Goal: Task Accomplishment & Management: Complete application form

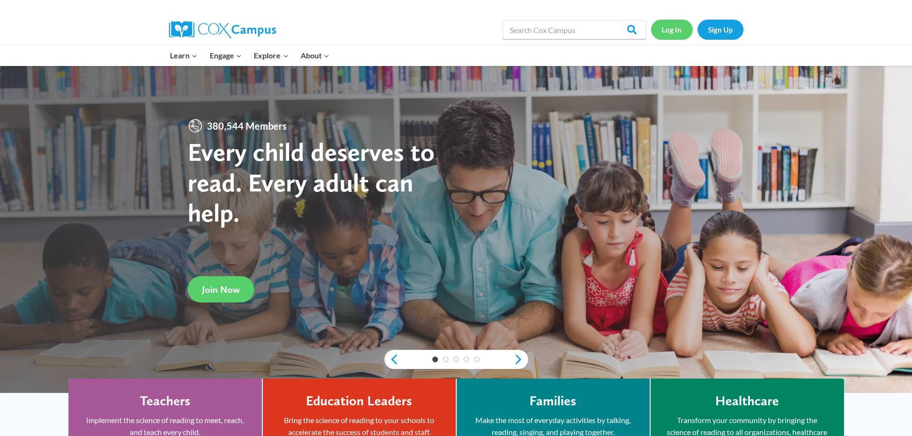
click at [673, 30] on link "Log In" at bounding box center [672, 30] width 42 height 20
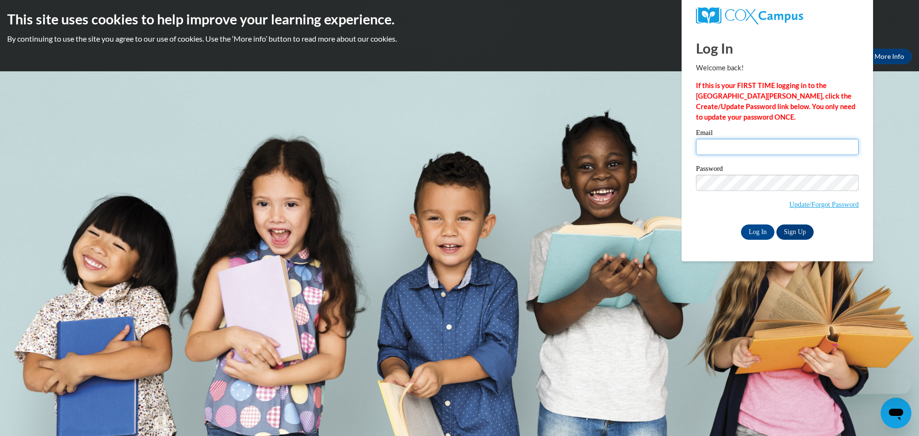
click at [779, 152] on input "Email" at bounding box center [777, 147] width 163 height 16
type input "[PERSON_NAME][DOMAIN_NAME][EMAIL_ADDRESS][PERSON_NAME][DOMAIN_NAME]"
click at [765, 229] on input "Log In" at bounding box center [757, 231] width 33 height 15
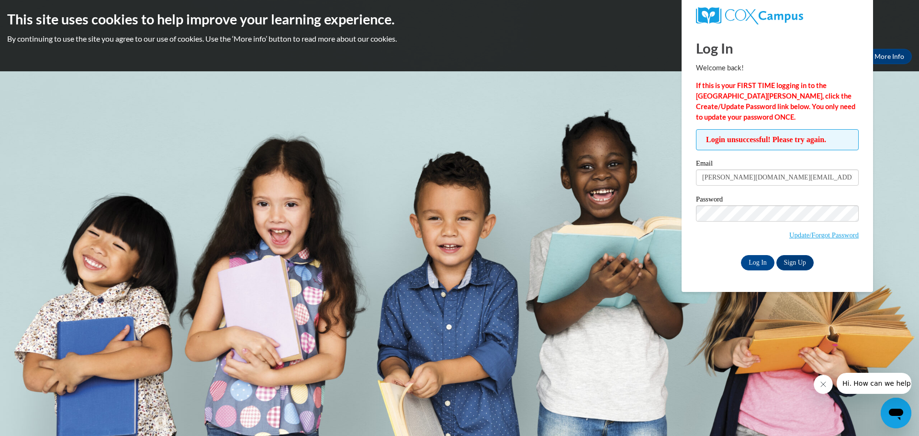
click at [619, 99] on body "This site uses cookies to help improve your learning experience. By continuing …" at bounding box center [459, 218] width 919 height 436
drag, startPoint x: 713, startPoint y: 251, endPoint x: 721, endPoint y: 250, distance: 8.1
click at [713, 251] on div "Password Update/Forgot Password" at bounding box center [777, 224] width 163 height 56
click at [758, 260] on input "Log In" at bounding box center [757, 262] width 33 height 15
click at [629, 149] on body "This site uses cookies to help improve your learning experience. By continuing …" at bounding box center [459, 218] width 919 height 436
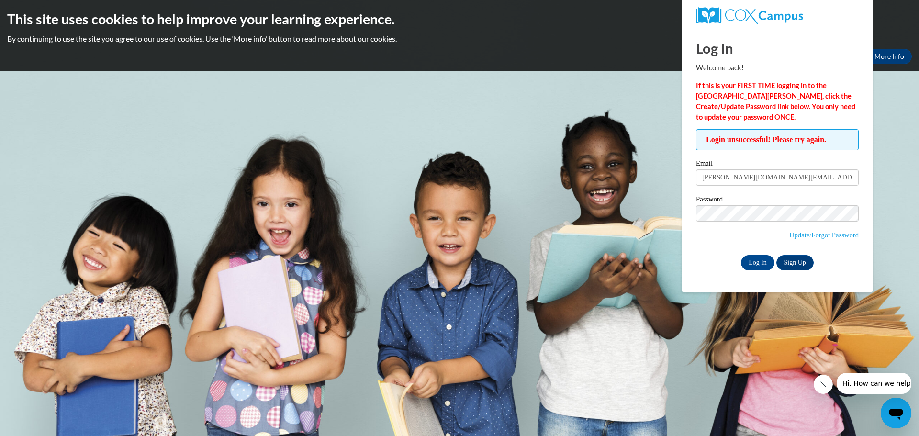
click at [659, 89] on body "This site uses cookies to help improve your learning experience. By continuing …" at bounding box center [459, 218] width 919 height 436
click at [896, 217] on body "This site uses cookies to help improve your learning experience. By continuing …" at bounding box center [459, 218] width 919 height 436
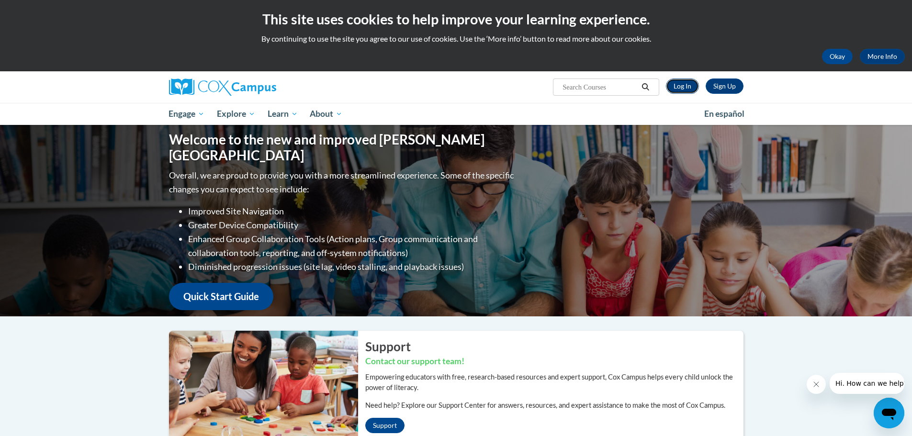
click at [681, 89] on link "Log In" at bounding box center [682, 85] width 33 height 15
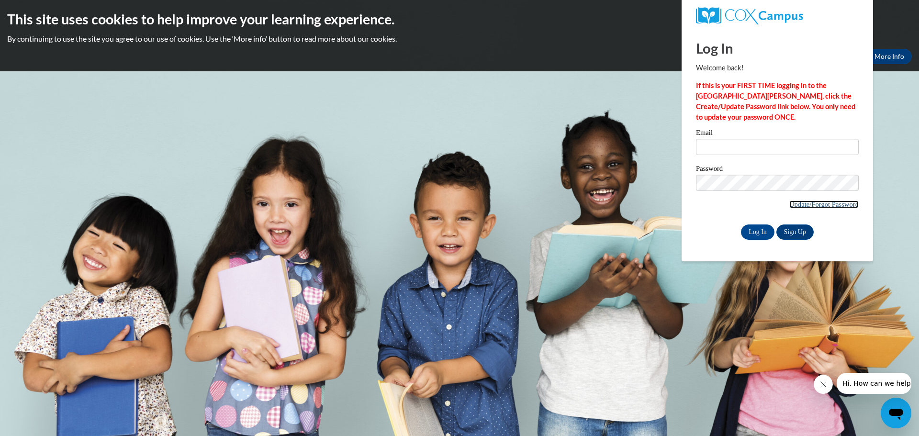
click at [829, 205] on link "Update/Forgot Password" at bounding box center [823, 204] width 69 height 8
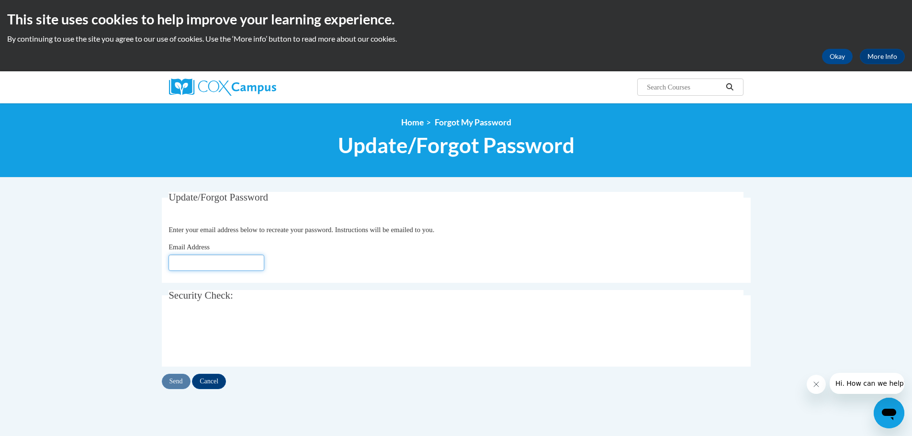
click at [231, 258] on input "Email Address" at bounding box center [216, 263] width 96 height 16
type input "[DOMAIN_NAME][EMAIL_ADDRESS][DOMAIN_NAME]"
click at [175, 385] on input "Send" at bounding box center [176, 381] width 29 height 15
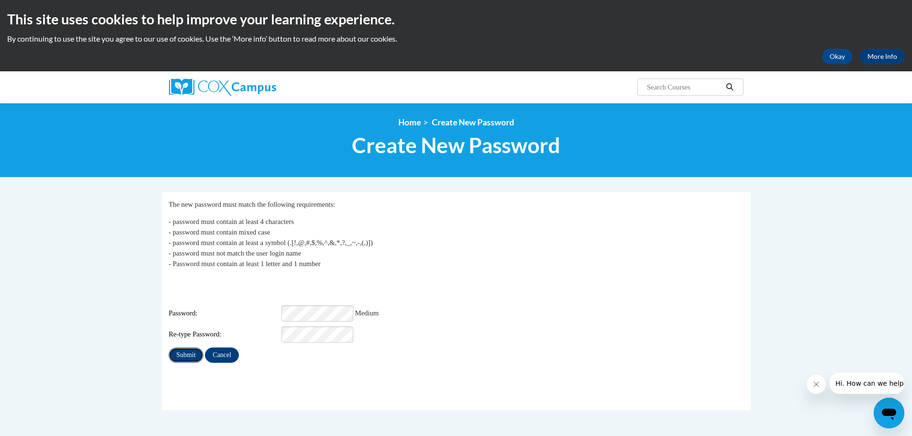
click at [179, 347] on input "Submit" at bounding box center [185, 354] width 34 height 15
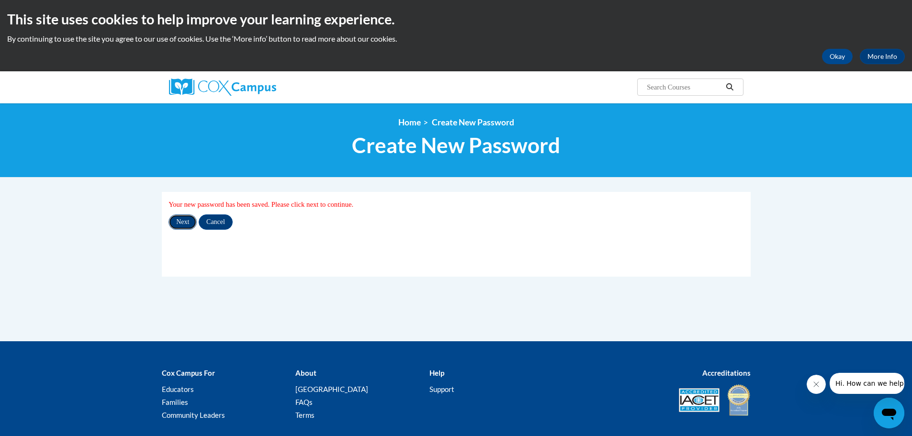
click at [184, 218] on input "Next" at bounding box center [182, 221] width 28 height 15
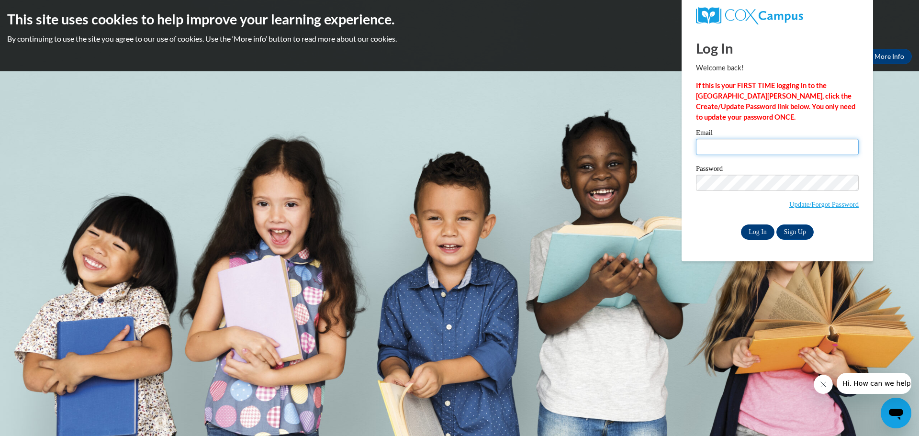
type input "jennifer.love@brantley.k12.ga.us"
click at [758, 232] on input "Log In" at bounding box center [757, 231] width 33 height 15
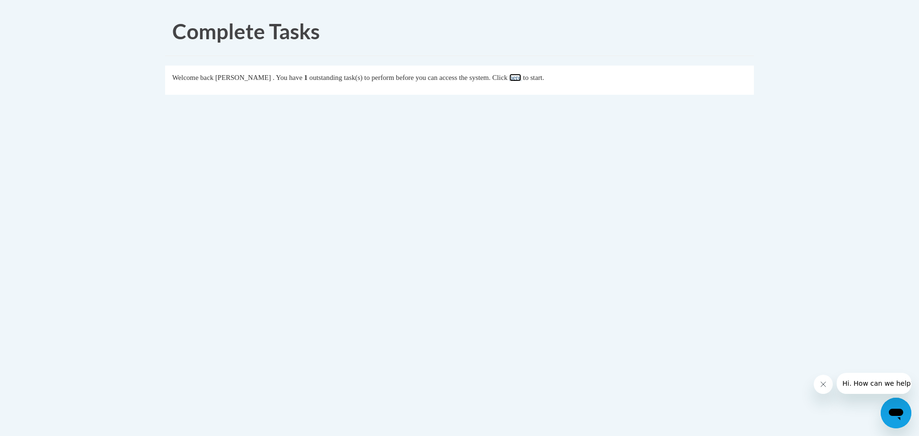
drag, startPoint x: 535, startPoint y: 79, endPoint x: 527, endPoint y: 113, distance: 34.8
click at [521, 79] on link "here" at bounding box center [515, 78] width 12 height 8
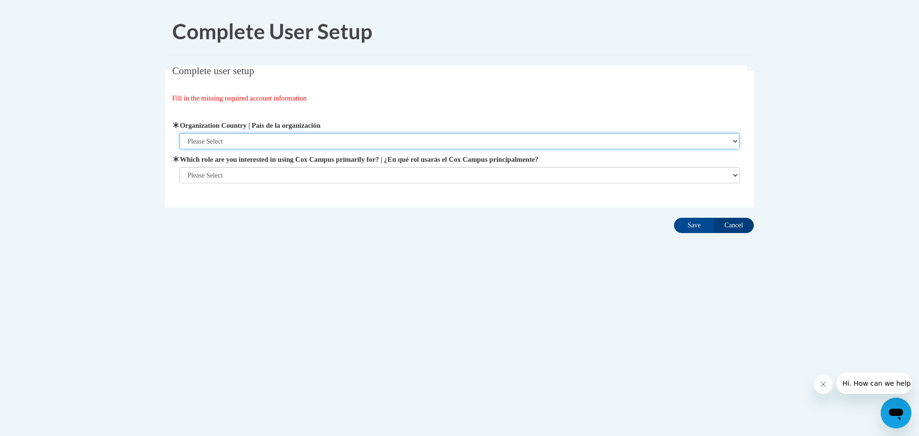
click at [336, 137] on select "Please Select United States | Estados Unidos Outside of the United States | Fue…" at bounding box center [459, 141] width 560 height 16
select select "ad49bcad-a171-4b2e-b99c-48b446064914"
click at [179, 133] on select "Please Select United States | Estados Unidos Outside of the United States | Fue…" at bounding box center [459, 141] width 560 height 16
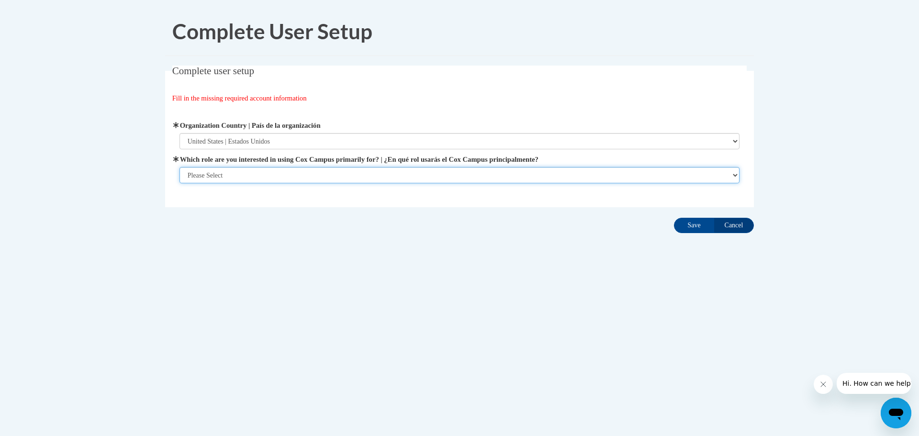
click at [321, 172] on select "Please Select College/University | Colegio/Universidad Community/Nonprofit Part…" at bounding box center [459, 175] width 560 height 16
select select "fbf2d438-af2f-41f8-98f1-81c410e29de3"
click at [179, 183] on select "Please Select College/University | Colegio/Universidad Community/Nonprofit Part…" at bounding box center [459, 175] width 560 height 16
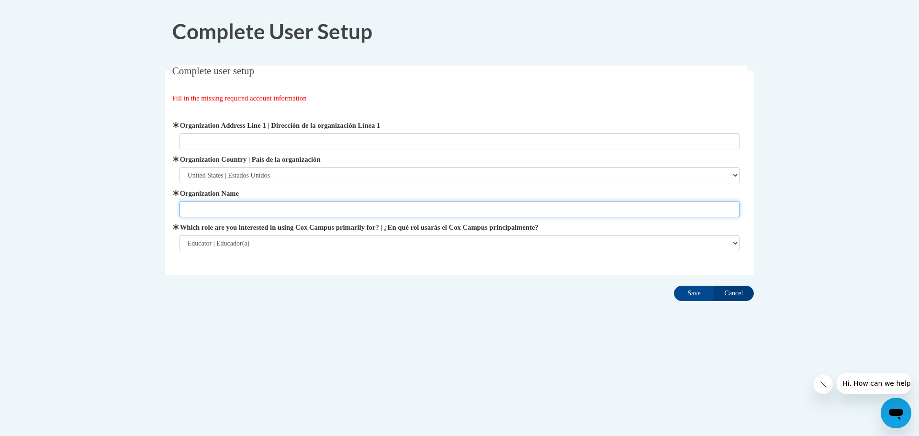
click at [374, 212] on input "Organization Name" at bounding box center [459, 209] width 560 height 16
type input "B"
type input "Waynesvillle Primary"
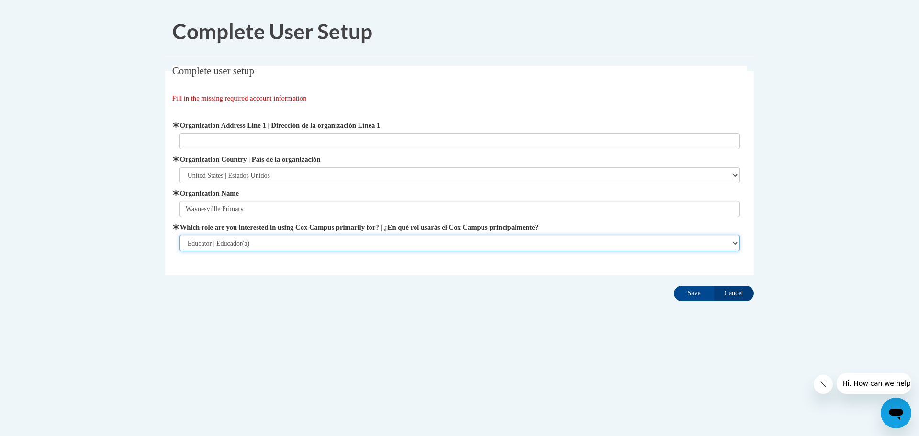
click at [330, 243] on select "Please Select College/University | Colegio/Universidad Community/Nonprofit Part…" at bounding box center [459, 243] width 560 height 16
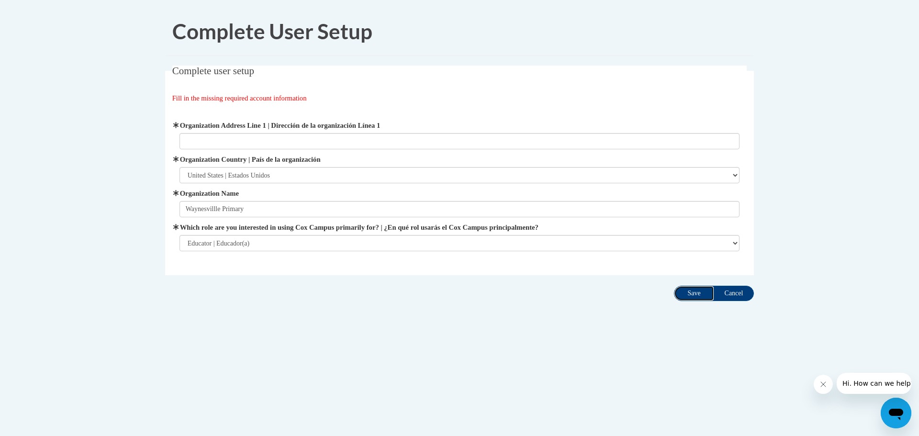
click at [692, 293] on input "Save" at bounding box center [694, 293] width 40 height 15
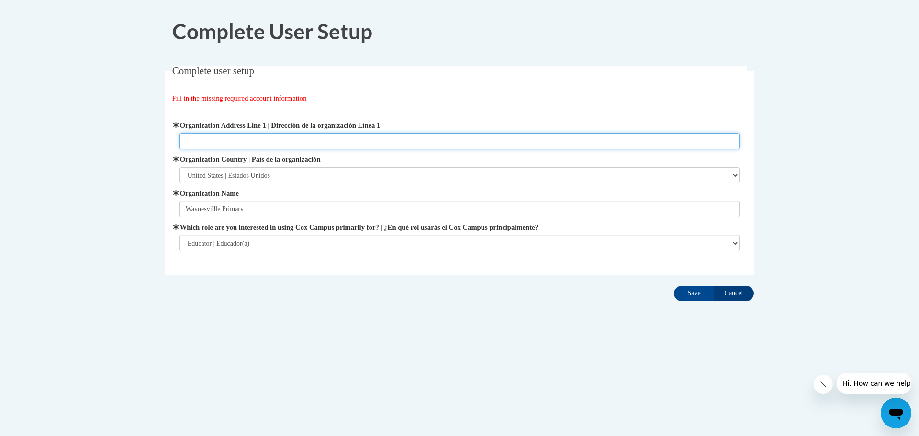
click at [198, 144] on input "Organization Address Line 1 | Dirección de la organización Línea 1" at bounding box center [459, 141] width 560 height 16
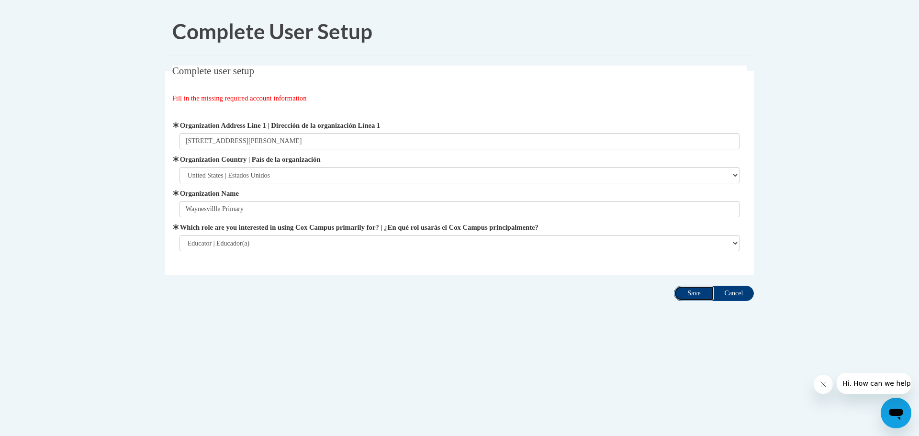
click at [703, 291] on input "Save" at bounding box center [694, 293] width 40 height 15
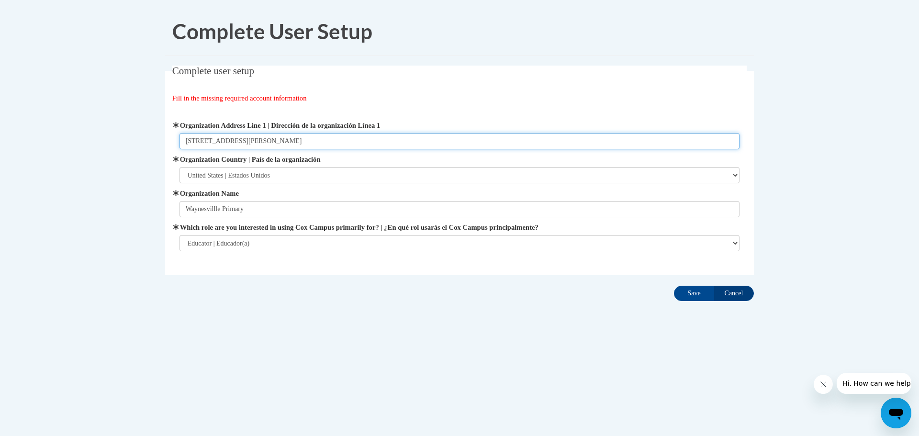
click at [343, 145] on input "353 Salter Rd" at bounding box center [459, 141] width 560 height 16
type input "5726 Old Waynesviile Rd"
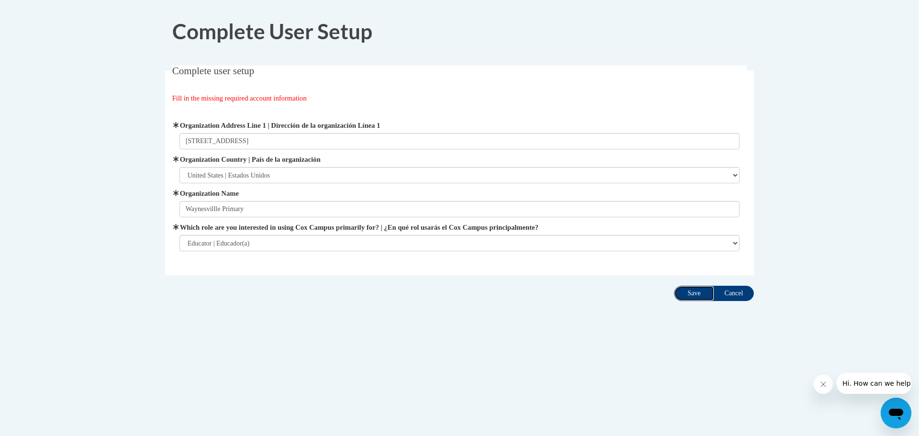
click at [679, 295] on input "Save" at bounding box center [694, 293] width 40 height 15
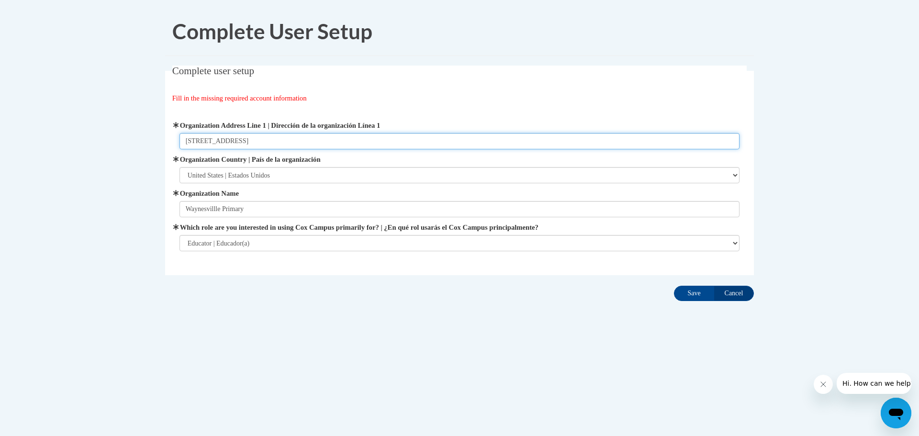
click at [277, 142] on input "5726 Old Waynesviile Rd" at bounding box center [459, 141] width 560 height 16
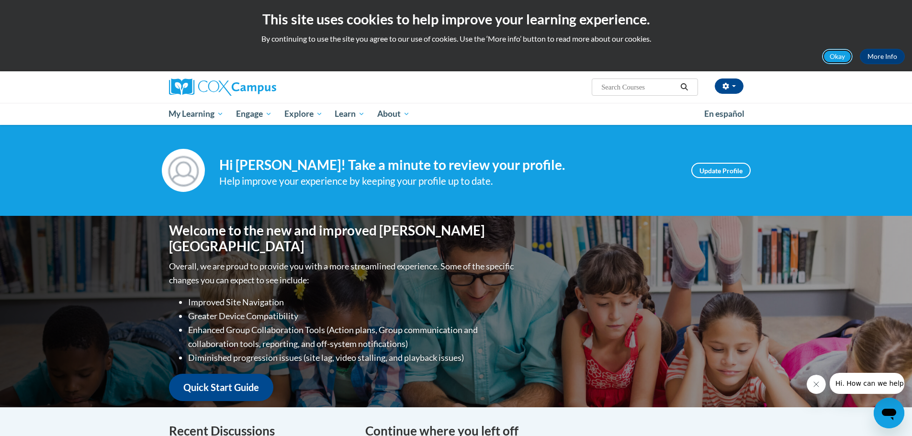
drag, startPoint x: 833, startPoint y: 55, endPoint x: 802, endPoint y: 62, distance: 31.9
click at [833, 55] on button "Okay" at bounding box center [837, 56] width 31 height 15
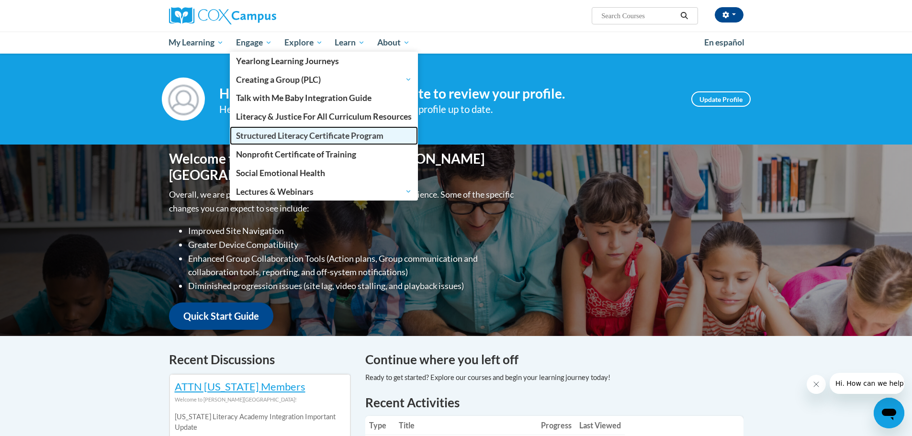
click at [282, 140] on span "Structured Literacy Certificate Program" at bounding box center [309, 136] width 147 height 10
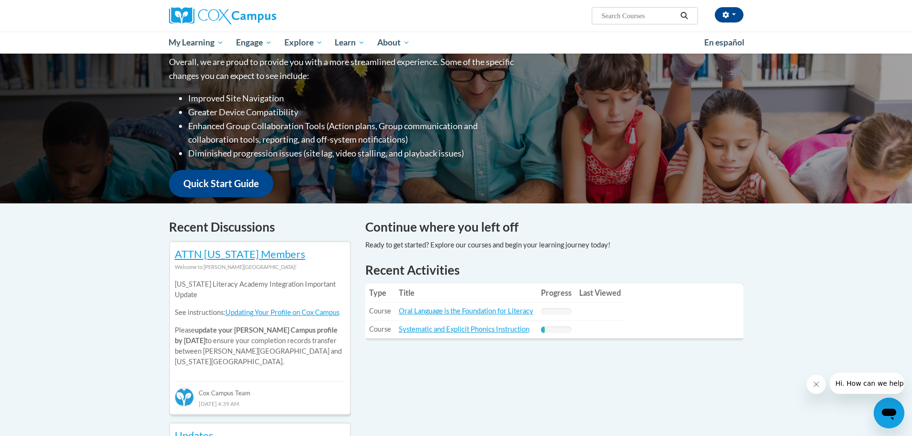
scroll to position [144, 0]
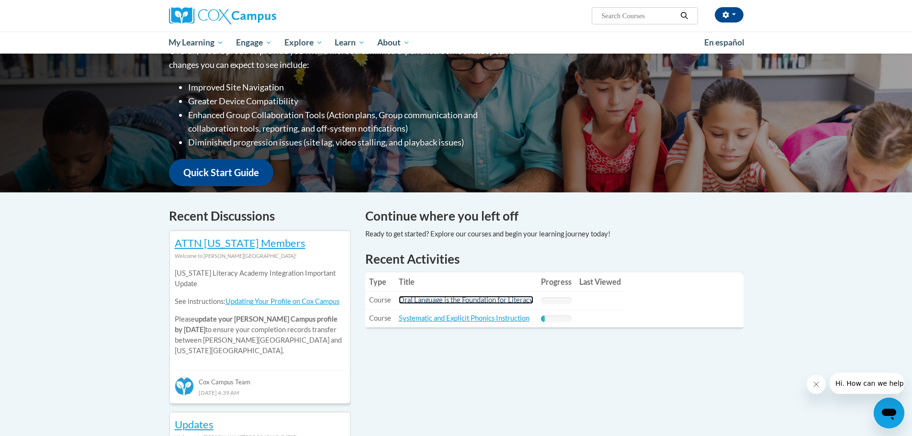
click at [507, 300] on link "Oral Language is the Foundation for Literacy" at bounding box center [466, 300] width 134 height 8
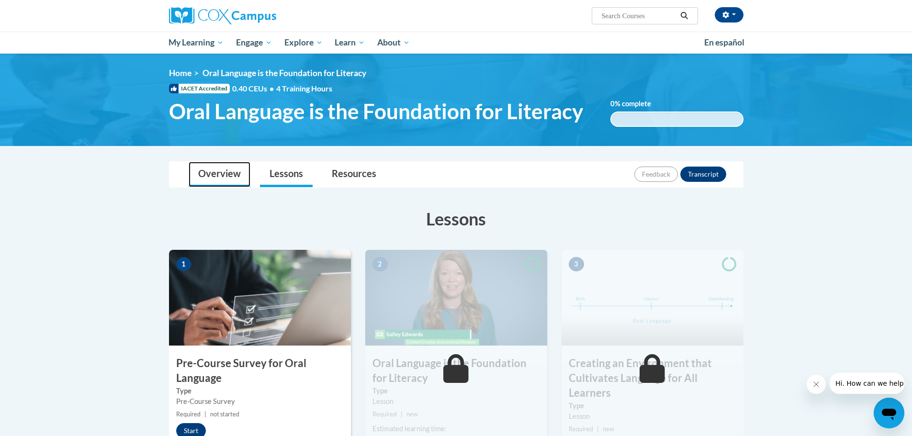
click at [226, 178] on link "Overview" at bounding box center [220, 174] width 62 height 25
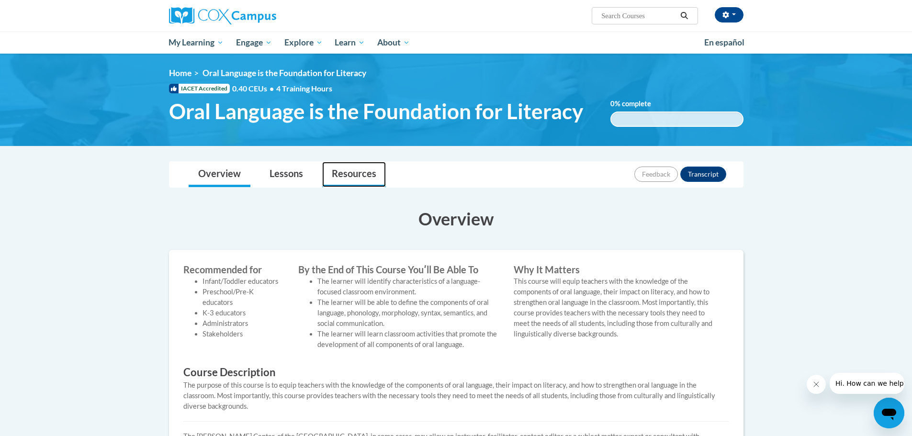
click at [345, 177] on link "Resources" at bounding box center [354, 174] width 64 height 25
